Goal: Book appointment/travel/reservation

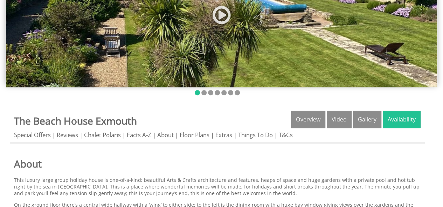
scroll to position [140, 0]
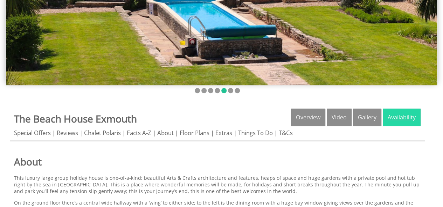
click at [400, 115] on link "Availability" at bounding box center [401, 117] width 38 height 17
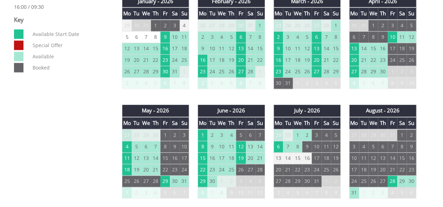
scroll to position [420, 0]
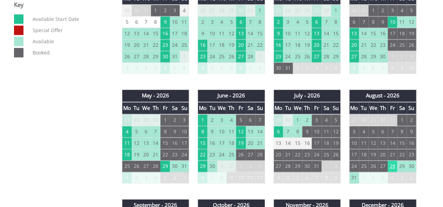
click at [390, 165] on td "28" at bounding box center [391, 167] width 9 height 12
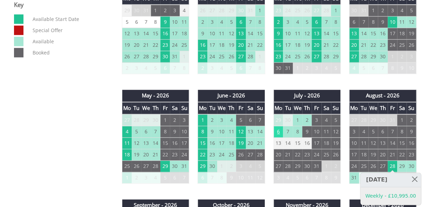
click at [281, 130] on td "6" at bounding box center [277, 132] width 9 height 12
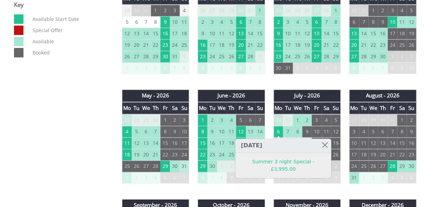
scroll to position [455, 0]
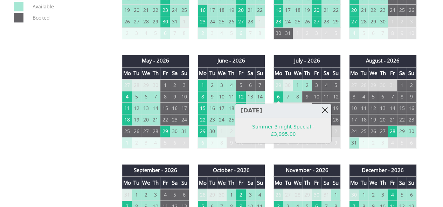
click at [318, 108] on link at bounding box center [324, 110] width 12 height 12
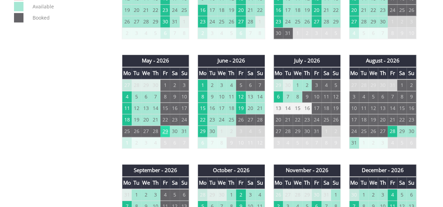
click at [165, 132] on td "29" at bounding box center [164, 132] width 9 height 12
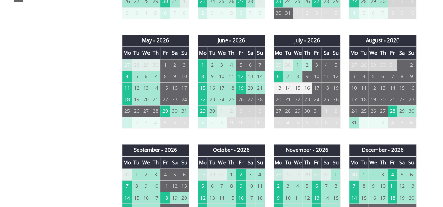
scroll to position [490, 0]
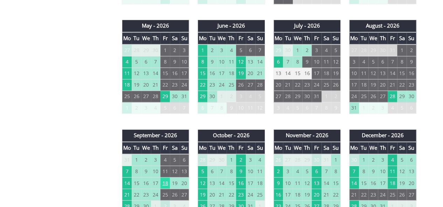
click at [167, 179] on td "18" at bounding box center [164, 184] width 9 height 12
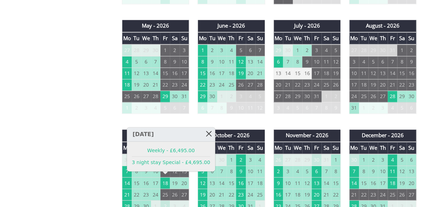
click at [203, 135] on link at bounding box center [209, 134] width 12 height 12
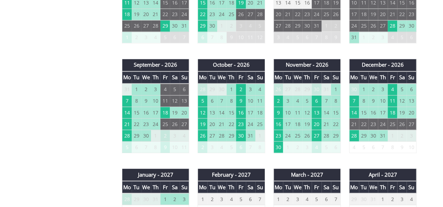
scroll to position [560, 0]
